Goal: Task Accomplishment & Management: Use online tool/utility

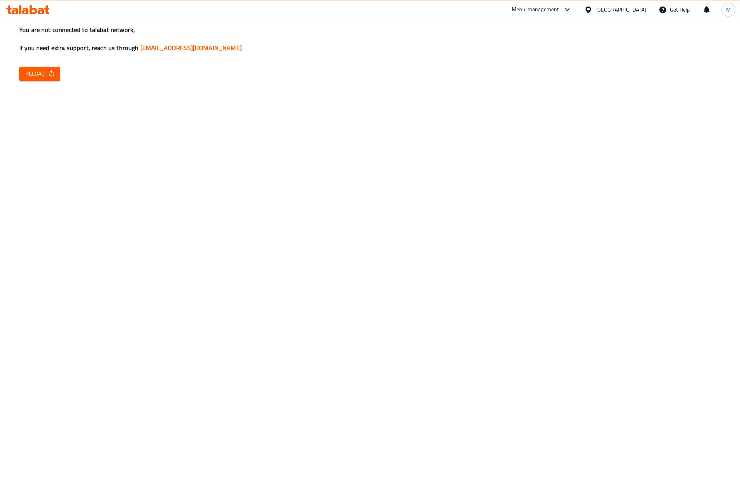
click at [559, 13] on div "Menu-management" at bounding box center [535, 9] width 47 height 9
click at [520, 55] on div "Agent Campaigns Center" at bounding box center [527, 52] width 58 height 8
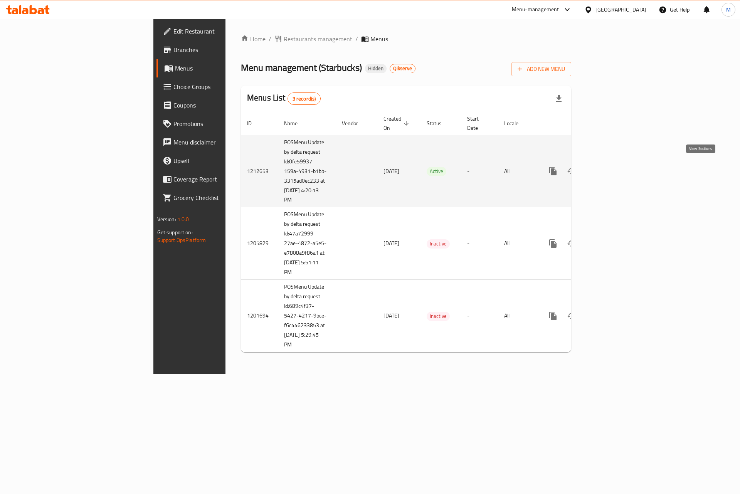
click at [613, 166] on icon "enhanced table" at bounding box center [608, 170] width 9 height 9
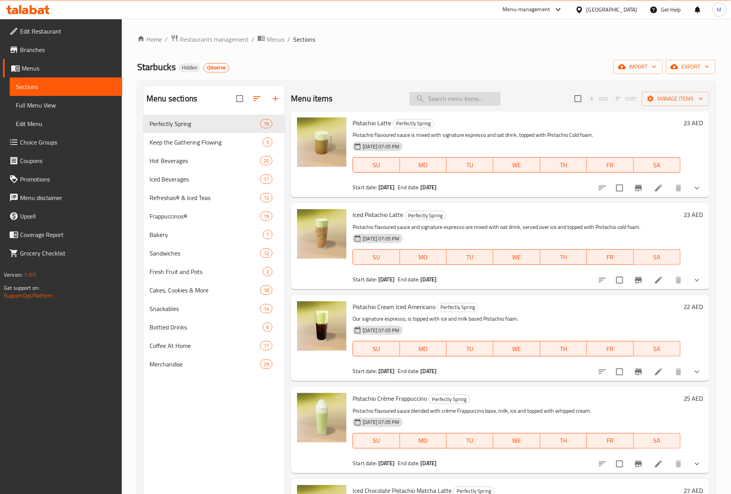
click at [435, 100] on input "search" at bounding box center [455, 98] width 91 height 13
paste input "Peach Apple Cream Iced Tea"
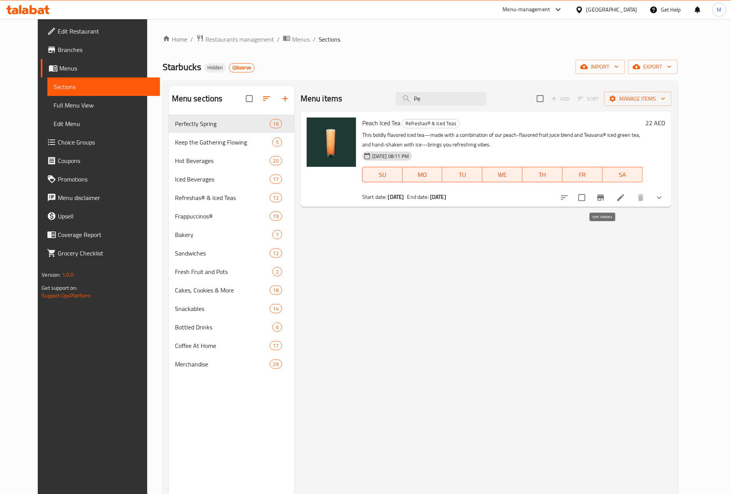
type input "P"
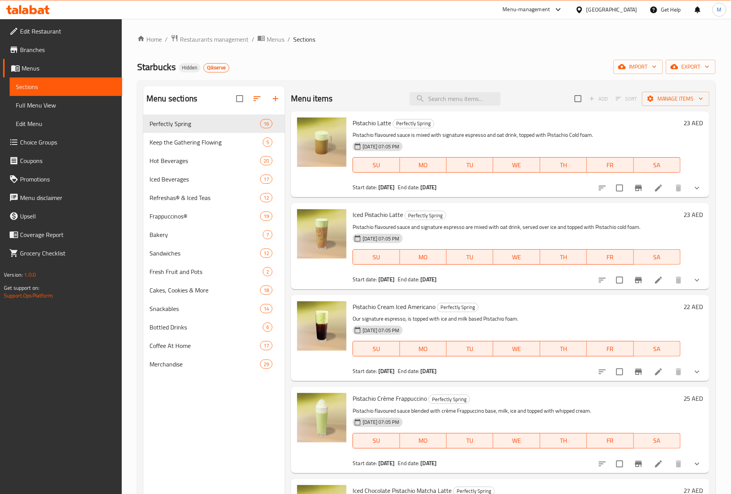
drag, startPoint x: 176, startPoint y: 29, endPoint x: 201, endPoint y: 32, distance: 25.6
click at [176, 29] on div "Home / Restaurants management / Menus / Sections Starbucks Hidden Qikserve impo…" at bounding box center [426, 310] width 609 height 583
click at [201, 32] on div "Home / Restaurants management / Menus / Sections Starbucks Hidden Qikserve impo…" at bounding box center [426, 310] width 609 height 583
click at [228, 39] on span "Restaurants management" at bounding box center [214, 39] width 69 height 9
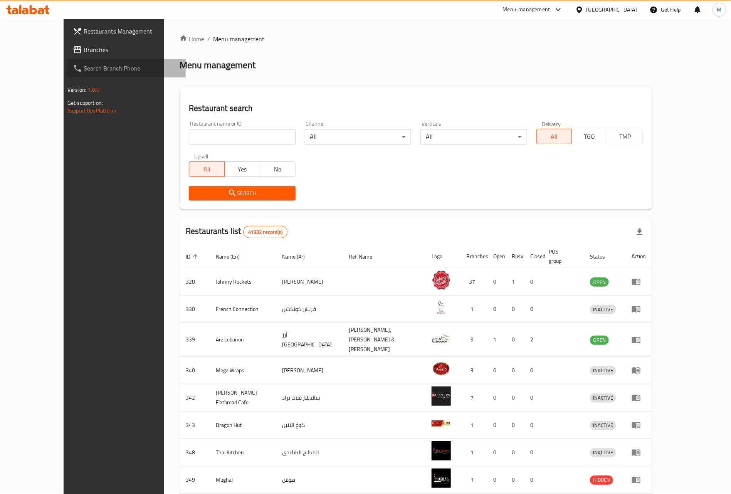
click at [67, 59] on link "Search Branch Phone" at bounding box center [126, 68] width 119 height 18
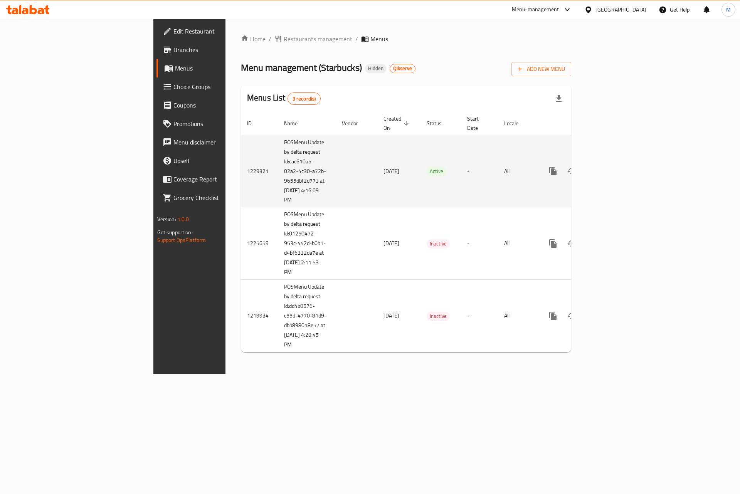
click at [613, 166] on icon "enhanced table" at bounding box center [608, 170] width 9 height 9
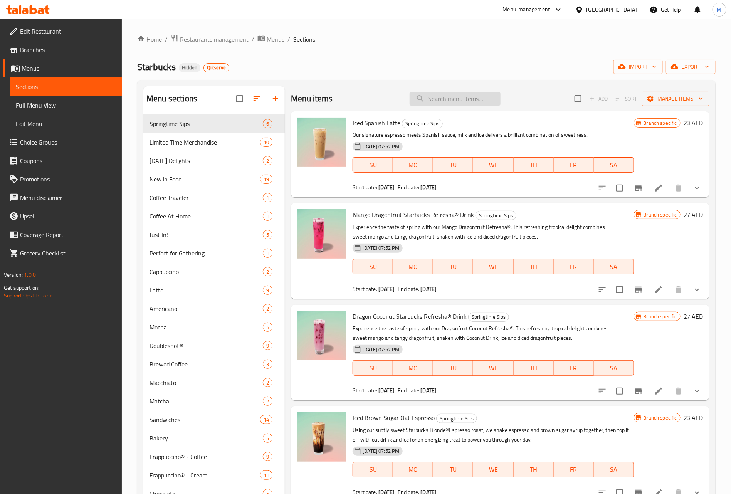
click at [451, 96] on input "search" at bounding box center [455, 98] width 91 height 13
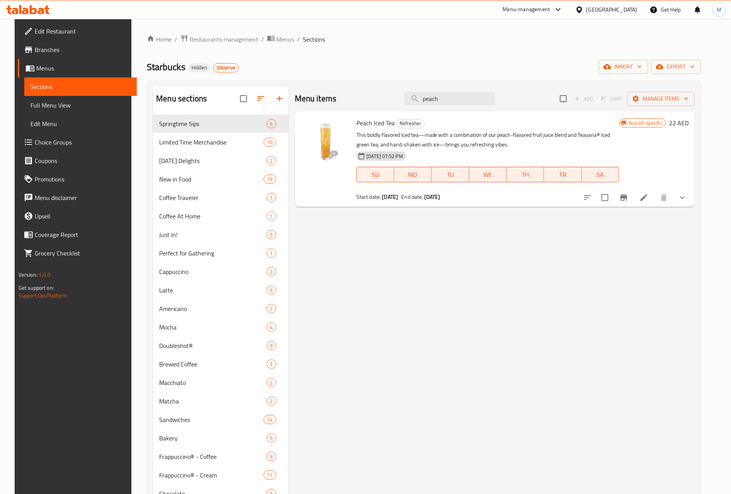
type input "peach"
drag, startPoint x: 350, startPoint y: 124, endPoint x: 389, endPoint y: 116, distance: 40.1
click at [389, 116] on div "Peach Iced Tea Refresher This boldly flavored iced tea—made with a combination …" at bounding box center [487, 158] width 269 height 89
click at [226, 40] on span "Restaurants management" at bounding box center [224, 39] width 69 height 9
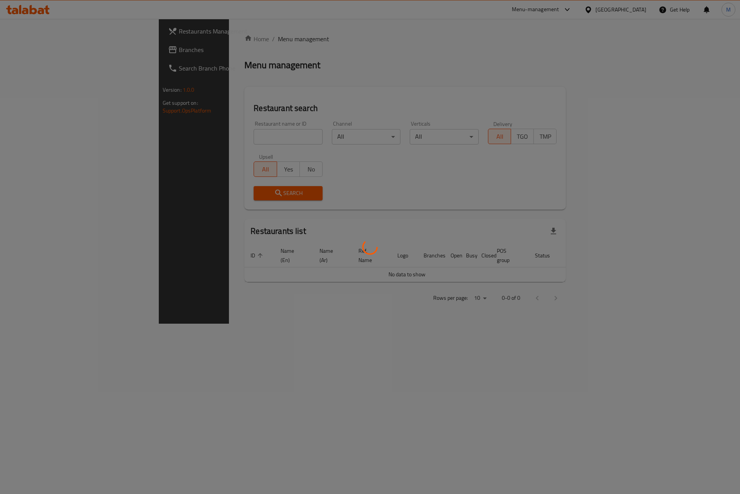
click at [90, 48] on div at bounding box center [370, 247] width 740 height 494
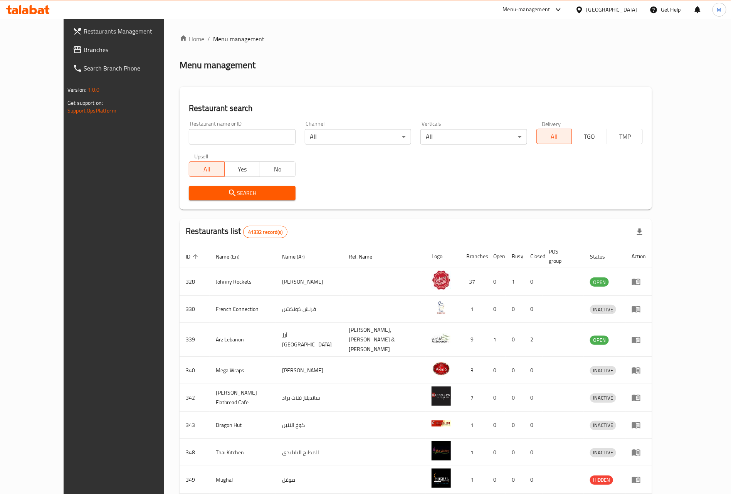
click at [90, 50] on span "Branches" at bounding box center [132, 49] width 96 height 9
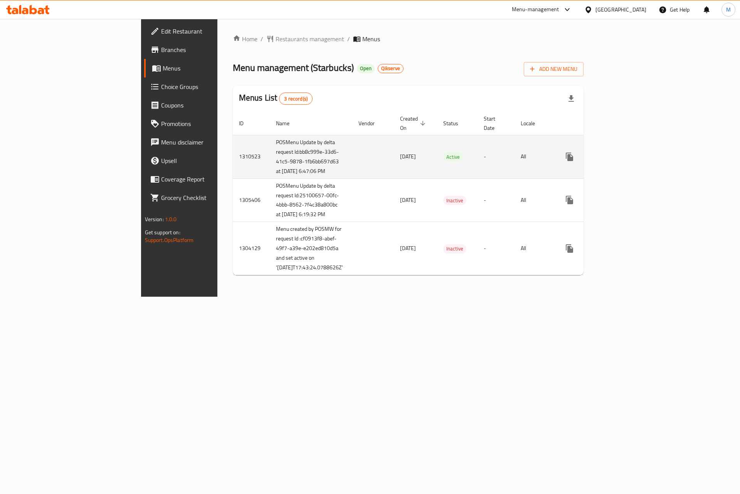
click at [629, 155] on icon "enhanced table" at bounding box center [624, 156] width 9 height 9
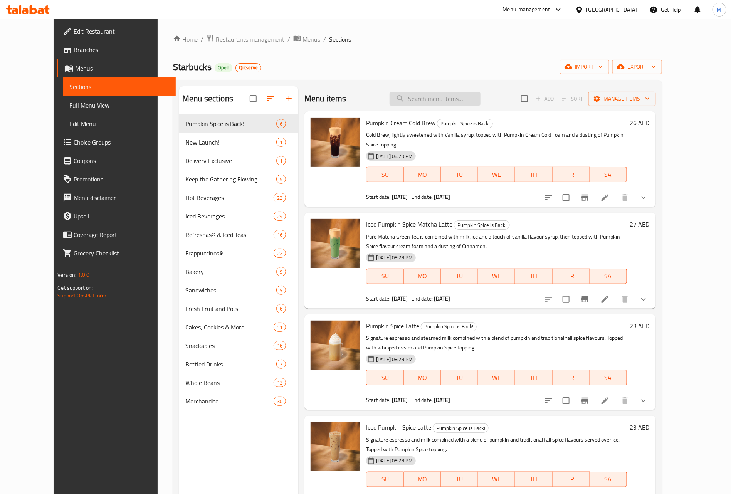
click at [462, 98] on input "search" at bounding box center [434, 98] width 91 height 13
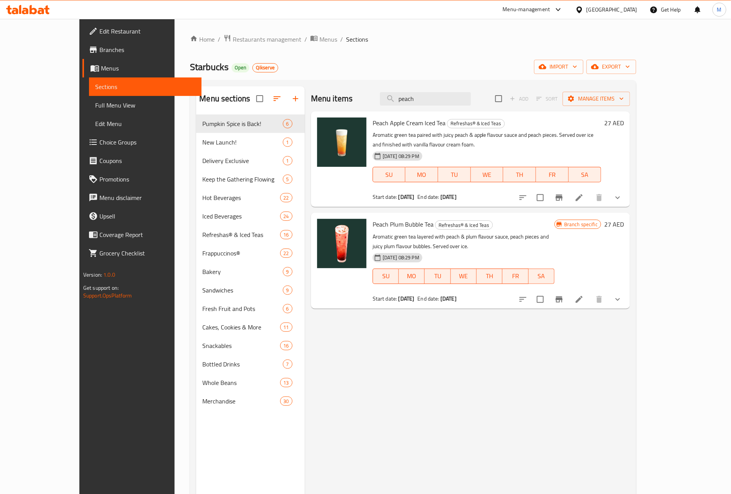
type input "peach"
click at [233, 36] on span "Restaurants management" at bounding box center [267, 39] width 69 height 9
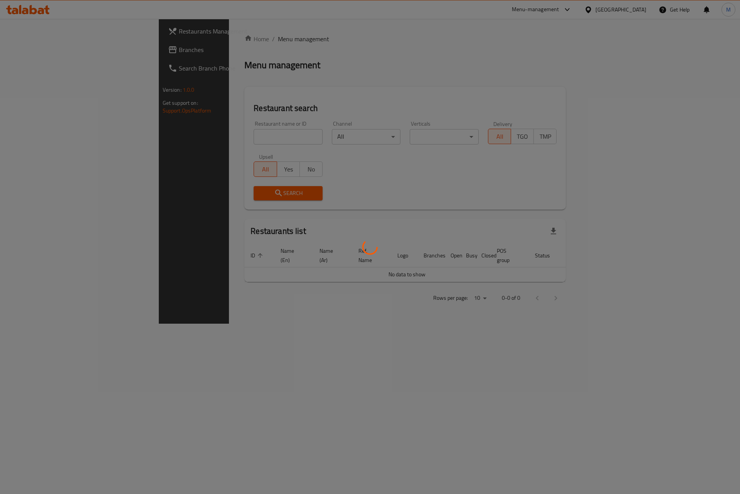
click at [52, 50] on div at bounding box center [370, 247] width 740 height 494
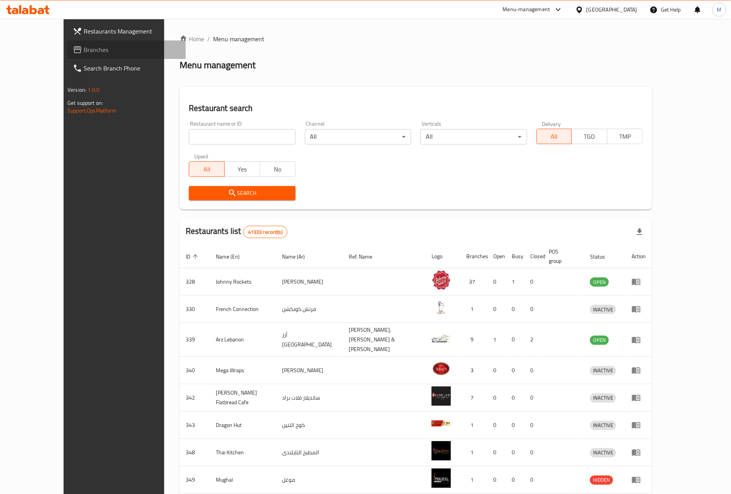
click at [84, 46] on span "Branches" at bounding box center [132, 49] width 96 height 9
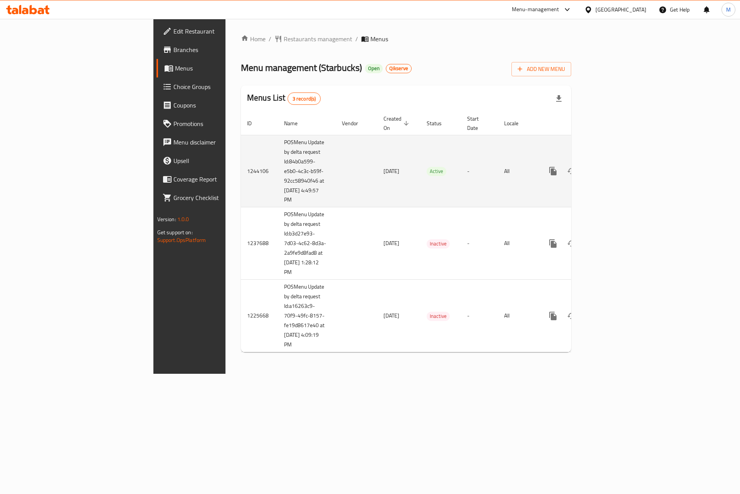
click at [618, 171] on div "enhanced table" at bounding box center [581, 171] width 74 height 18
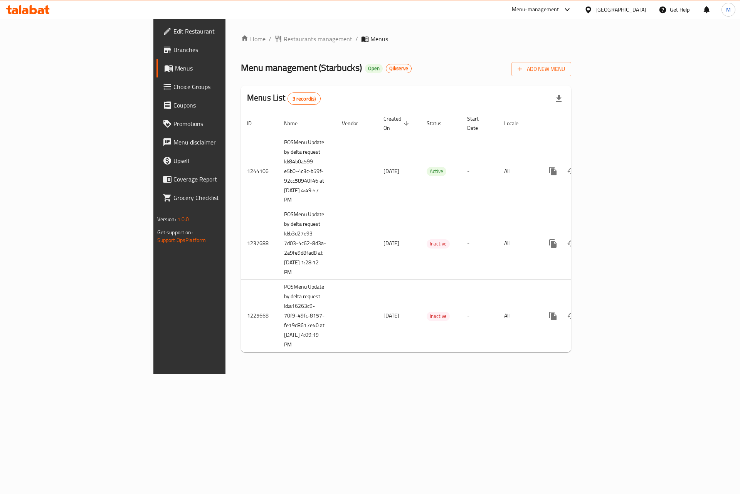
click at [586, 155] on div "Home / Restaurants management / Menus Menu management ( Starbucks ) Open Qikser…" at bounding box center [405, 196] width 361 height 355
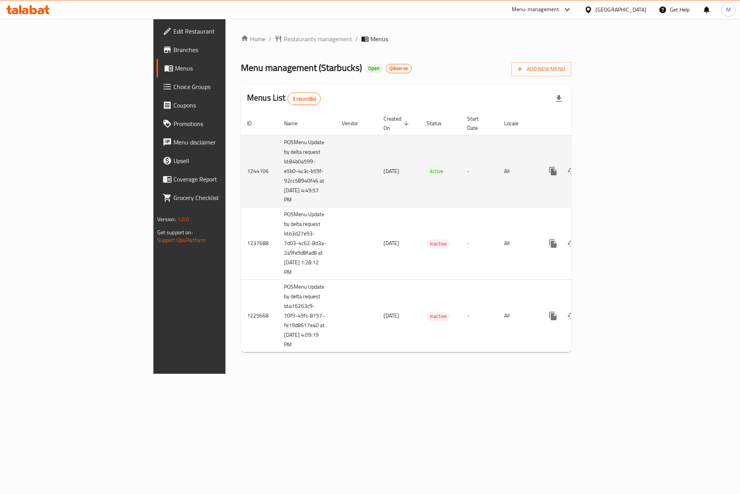
click at [613, 166] on icon "enhanced table" at bounding box center [608, 170] width 9 height 9
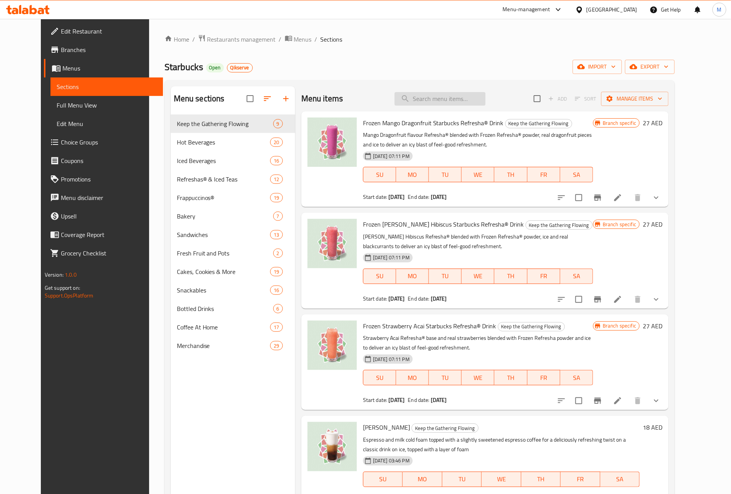
click at [458, 103] on input "search" at bounding box center [439, 98] width 91 height 13
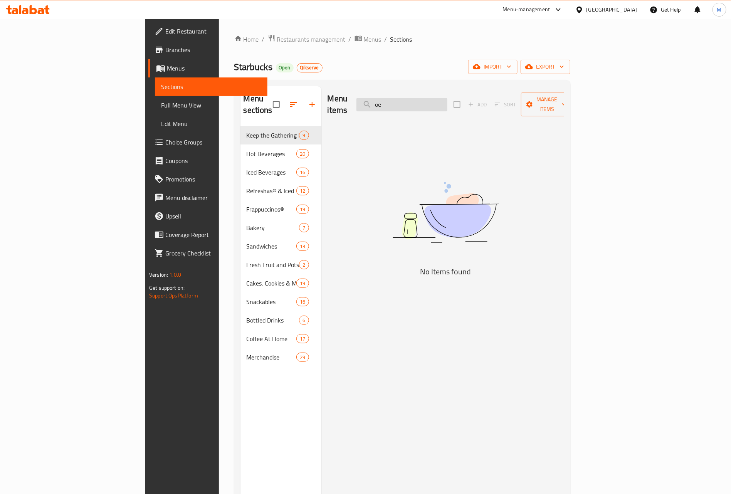
type input "o"
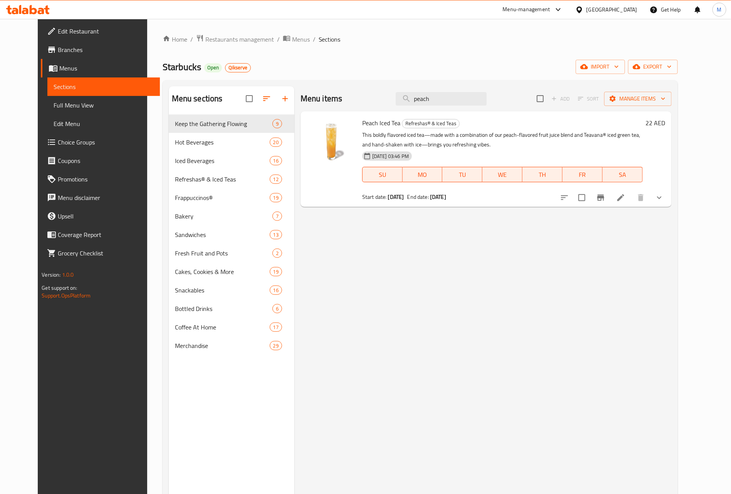
type input "peach"
click at [58, 35] on span "Edit Restaurant" at bounding box center [106, 31] width 96 height 9
click at [58, 45] on span "Branches" at bounding box center [106, 49] width 96 height 9
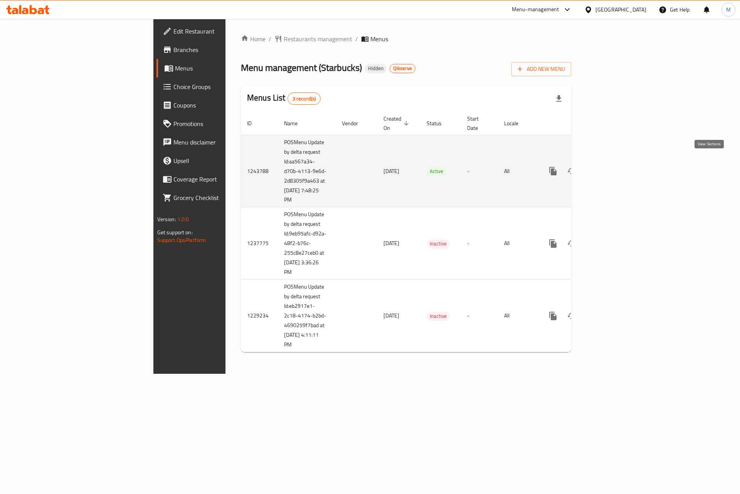
click at [613, 166] on icon "enhanced table" at bounding box center [608, 170] width 9 height 9
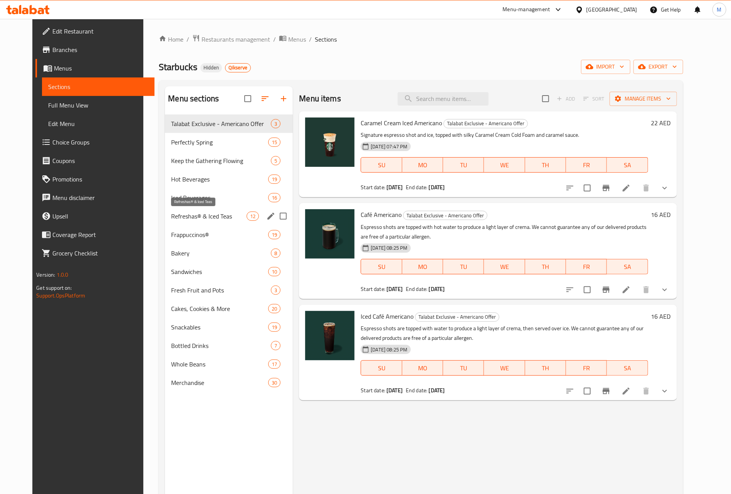
click at [181, 215] on span "Refreshas® & Iced Teas" at bounding box center [209, 215] width 76 height 9
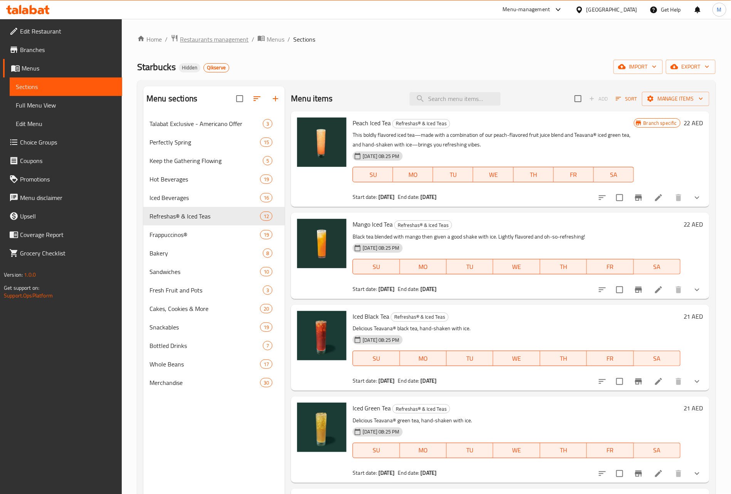
click at [198, 36] on span "Restaurants management" at bounding box center [214, 39] width 69 height 9
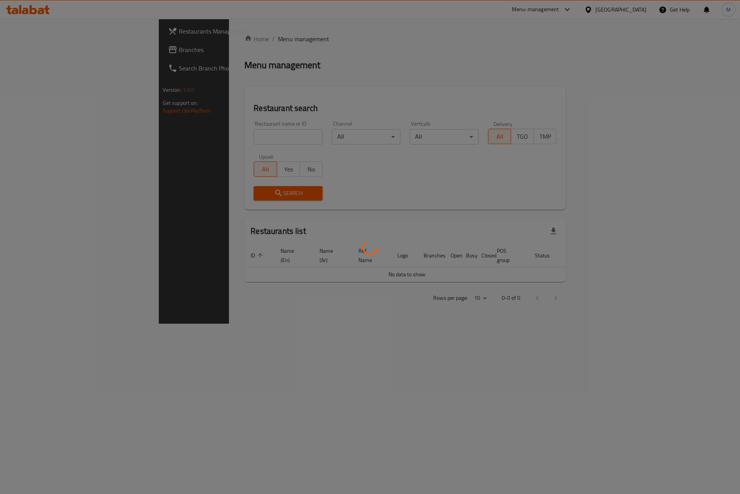
click at [61, 51] on div at bounding box center [370, 247] width 740 height 494
click at [60, 51] on div at bounding box center [370, 247] width 740 height 494
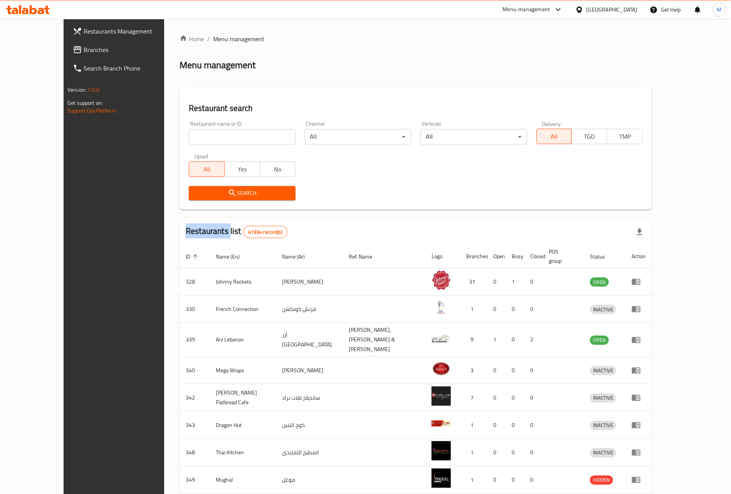
click at [84, 51] on span "Branches" at bounding box center [132, 49] width 96 height 9
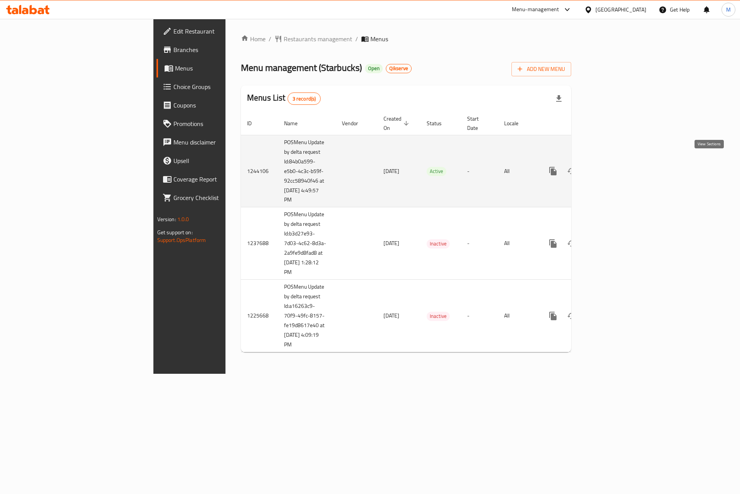
click at [618, 162] on link "enhanced table" at bounding box center [608, 171] width 18 height 18
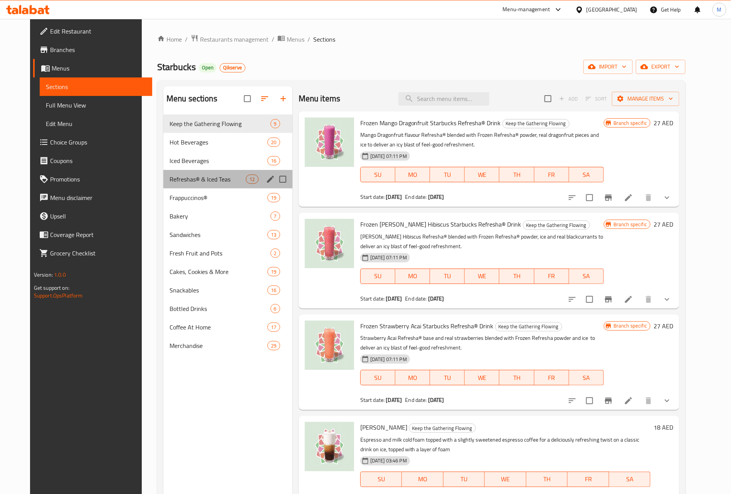
click at [208, 185] on div "Refreshas® & Iced Teas 12" at bounding box center [227, 179] width 129 height 18
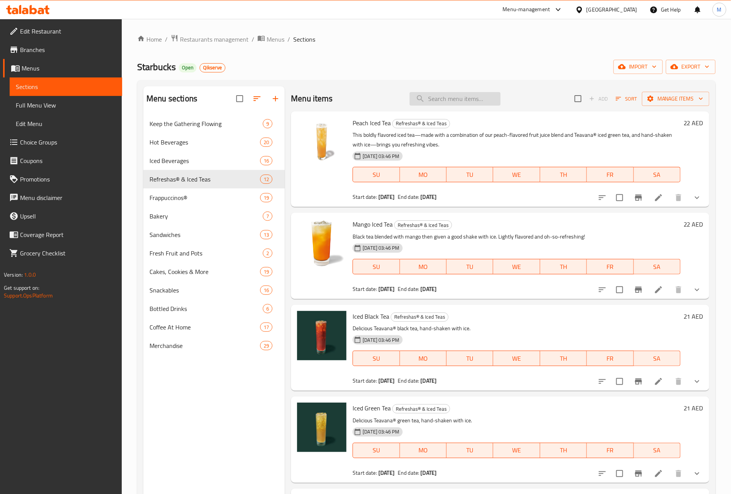
click at [458, 106] on input "search" at bounding box center [455, 98] width 91 height 13
click at [449, 95] on input "search" at bounding box center [455, 98] width 91 height 13
paste input "frozen"
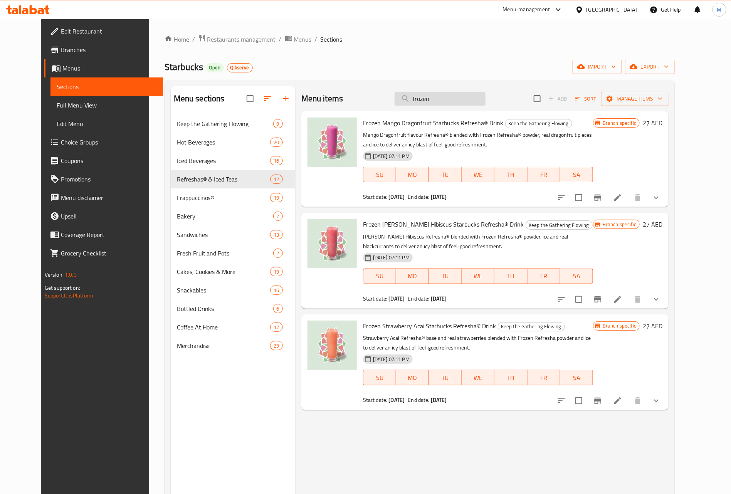
click at [441, 95] on input "frozen" at bounding box center [439, 98] width 91 height 13
click at [441, 93] on input "frozen" at bounding box center [439, 98] width 91 height 13
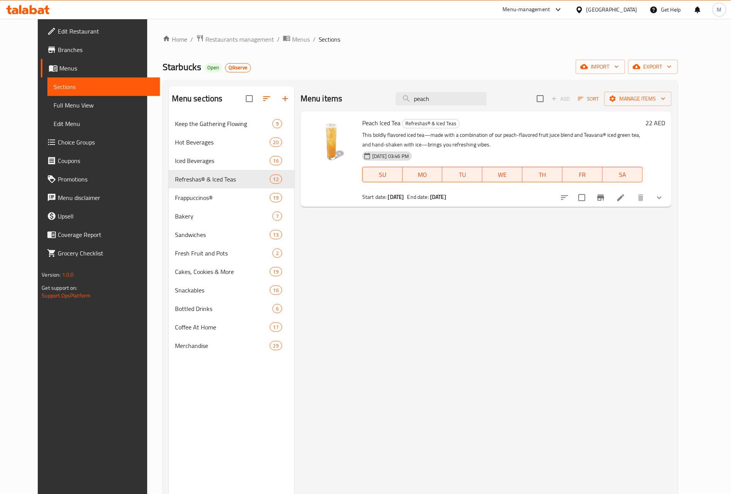
type input "peach"
click at [207, 32] on div "Home / Restaurants management / Menus / Sections Starbucks Open Qikserve import…" at bounding box center [420, 310] width 546 height 583
click at [206, 36] on span "Restaurants management" at bounding box center [239, 39] width 69 height 9
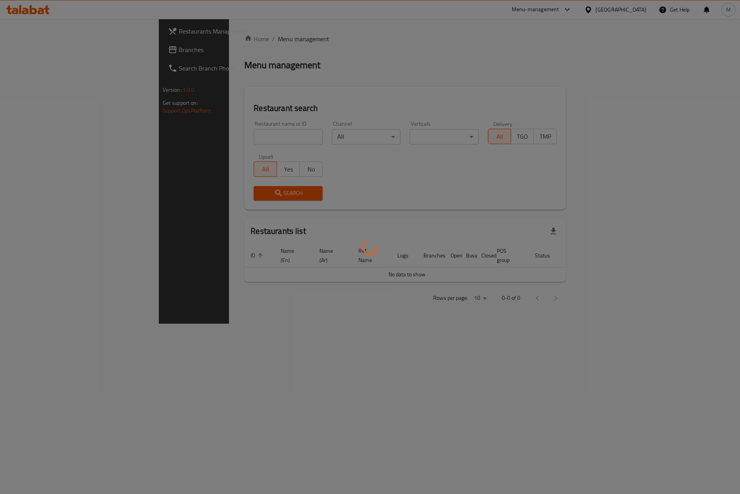
click at [13, 41] on div at bounding box center [370, 247] width 740 height 494
click at [16, 46] on div at bounding box center [370, 247] width 740 height 494
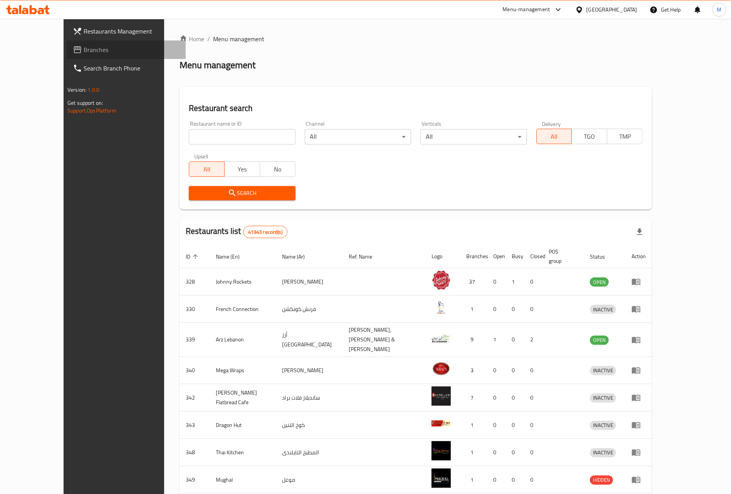
click at [84, 50] on span "Branches" at bounding box center [132, 49] width 96 height 9
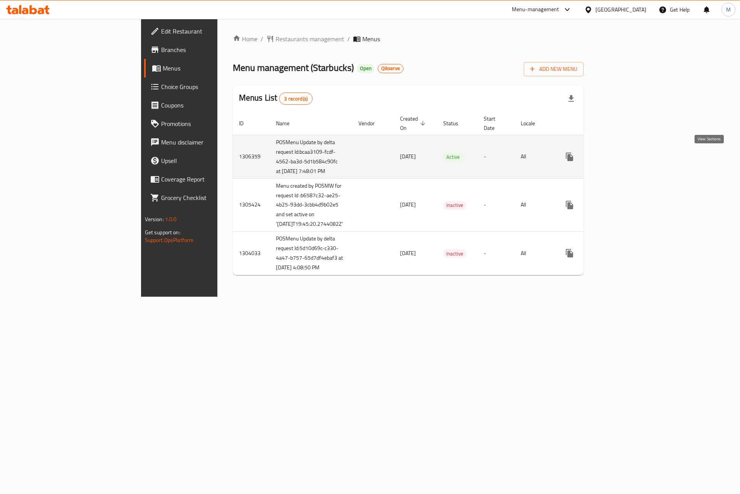
click at [634, 164] on link "enhanced table" at bounding box center [625, 157] width 18 height 18
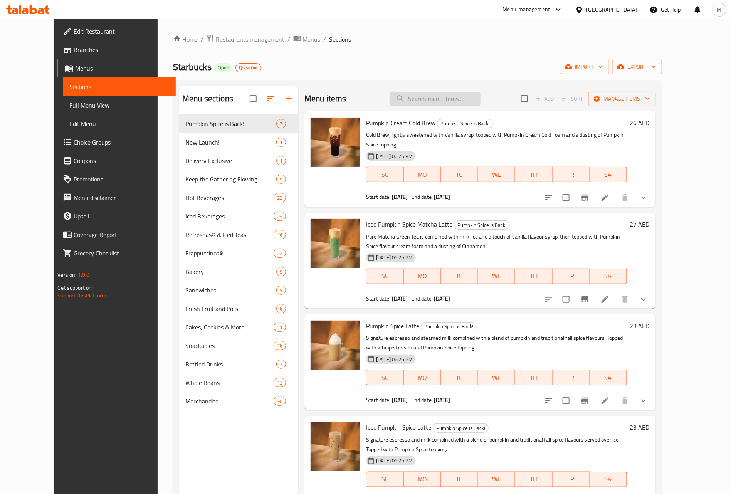
click at [443, 105] on input "search" at bounding box center [434, 98] width 91 height 13
type input "f"
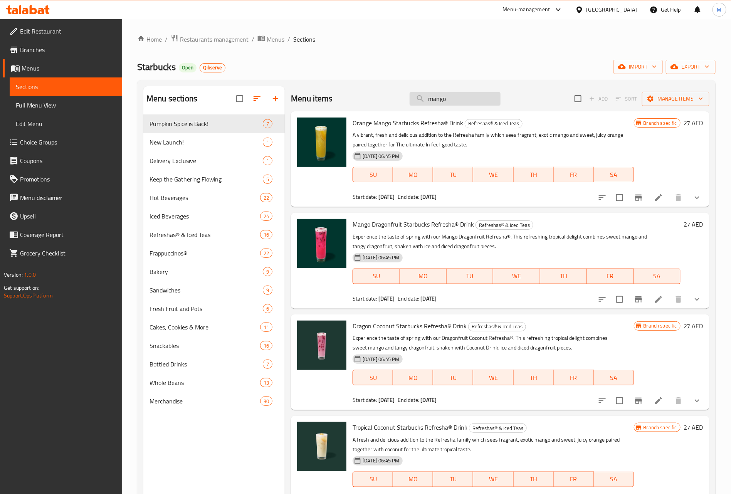
click at [450, 96] on input "mango" at bounding box center [455, 98] width 91 height 13
click at [469, 102] on input "mango" at bounding box center [455, 98] width 91 height 13
click at [468, 102] on input "mango" at bounding box center [455, 98] width 91 height 13
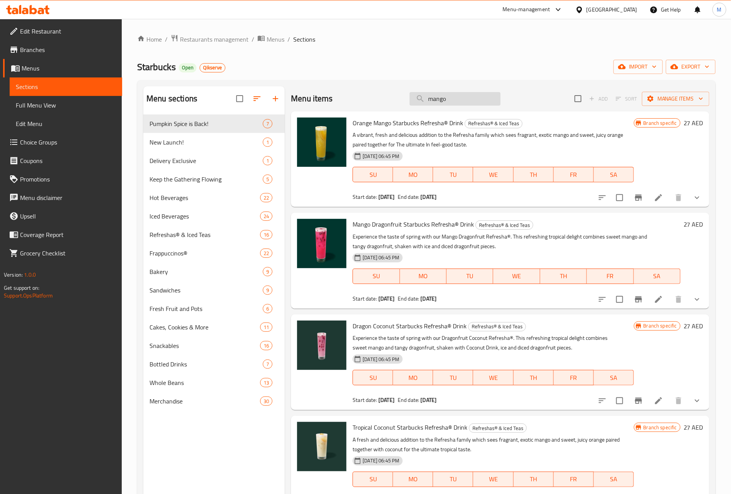
click at [467, 102] on input "mango" at bounding box center [455, 98] width 91 height 13
paste input "[PERSON_NAME] Hibiscus"
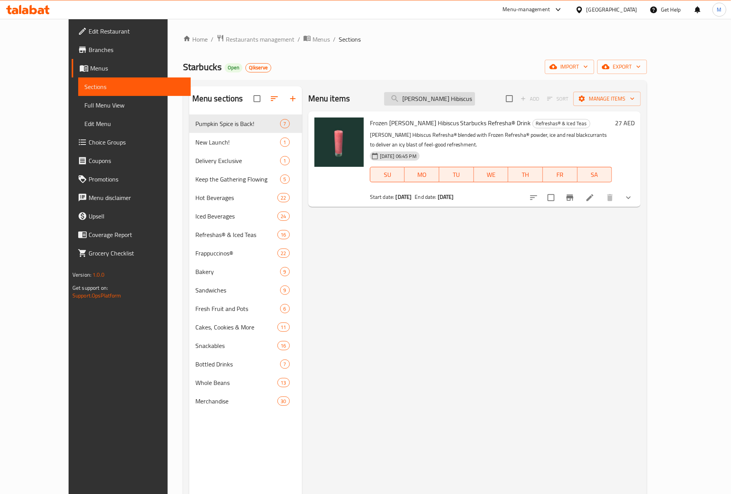
click at [444, 101] on input "[PERSON_NAME] Hibiscus" at bounding box center [429, 98] width 91 height 13
paste input "Strawberry Acai Starbucks Refresha® Drink"
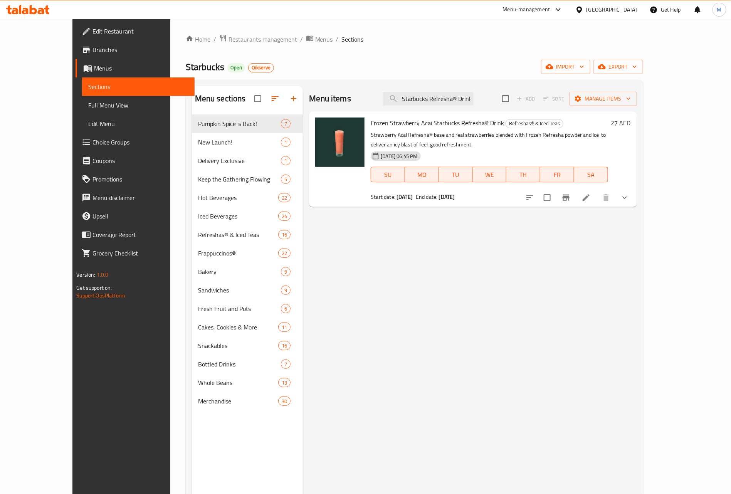
drag, startPoint x: 478, startPoint y: 102, endPoint x: 532, endPoint y: 95, distance: 53.6
click at [532, 95] on div "Menu items Strawberry Acai Starbucks Refresha® Drink Add Sort Manage items" at bounding box center [472, 98] width 327 height 25
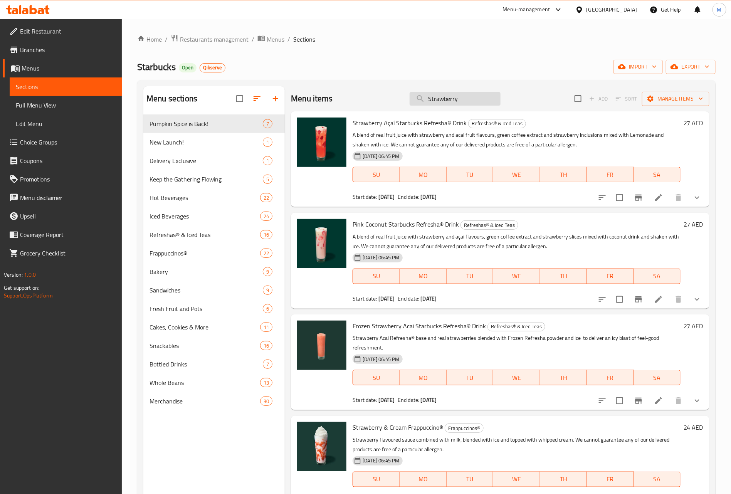
click at [421, 99] on input "Strawberry" at bounding box center [455, 98] width 91 height 13
type input "Strawberry"
